Goal: Use online tool/utility: Use online tool/utility

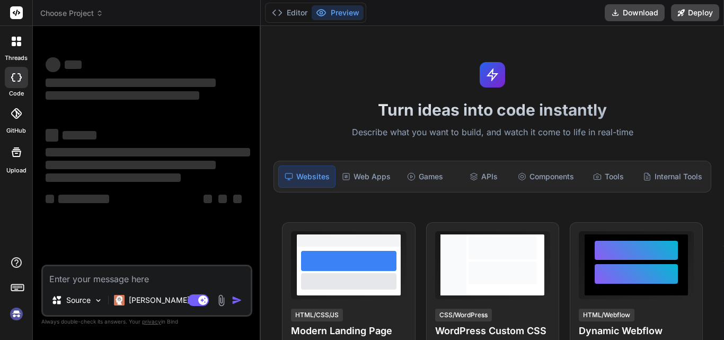
type textarea "x"
click at [89, 278] on textarea at bounding box center [147, 275] width 208 height 19
type textarea "public async Task<JsonResult> UpdateEvent(EventVM eventVM) { var eventDb = awai…"
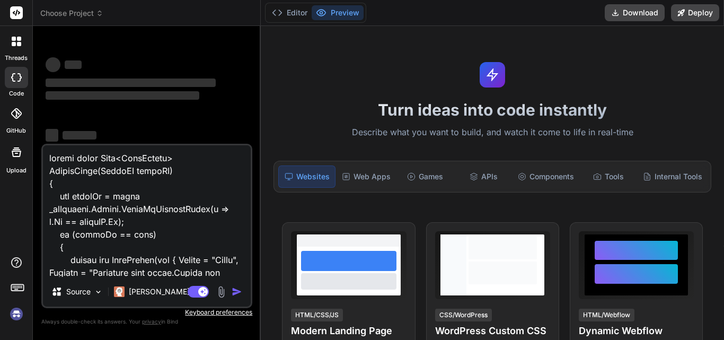
scroll to position [713, 0]
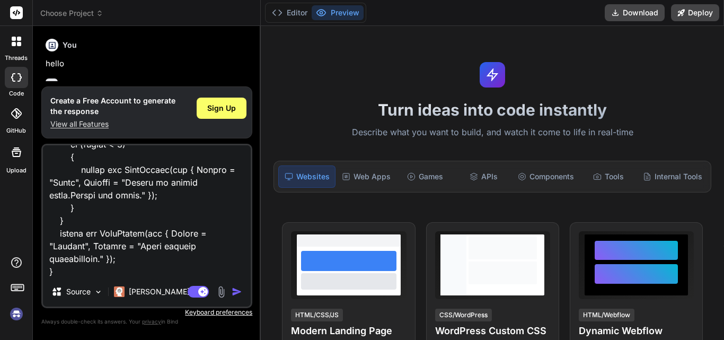
scroll to position [36, 0]
type textarea "x"
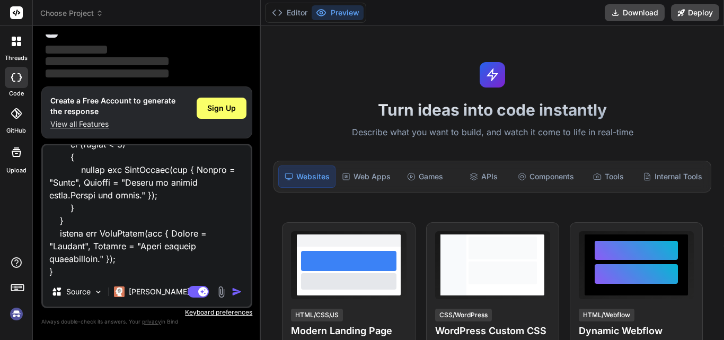
type textarea "public async Task<JsonResult> UpdateEvent(EventVM eventVM) { var eventDb = awai…"
click at [235, 289] on img "button" at bounding box center [237, 291] width 11 height 11
click at [170, 61] on p "‌" at bounding box center [148, 62] width 205 height 12
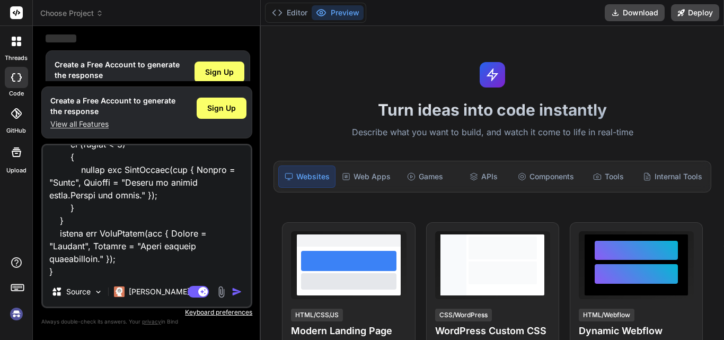
scroll to position [126, 0]
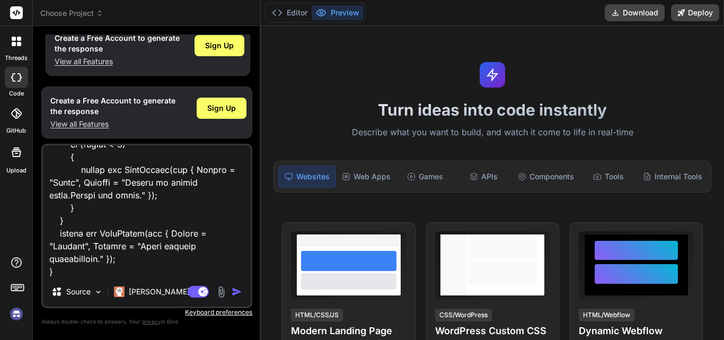
click at [129, 219] on textarea at bounding box center [147, 210] width 208 height 131
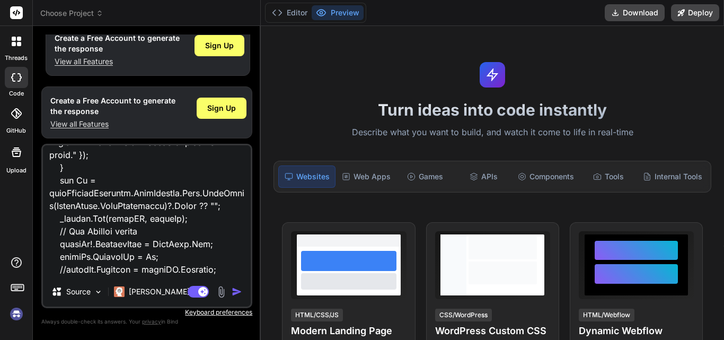
scroll to position [0, 0]
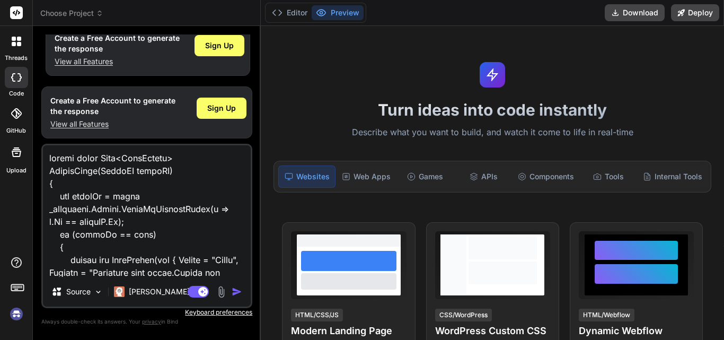
click at [331, 85] on div "Turn ideas into code instantly Describe what you want to build, and watch it co…" at bounding box center [492, 183] width 463 height 314
click at [119, 58] on p "View all Features" at bounding box center [117, 61] width 125 height 11
